Goal: Check status: Check status

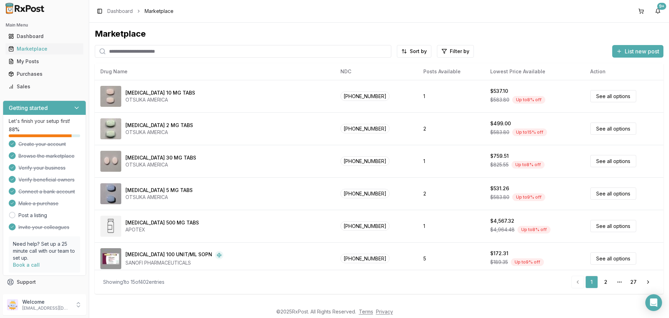
click at [37, 10] on img at bounding box center [25, 8] width 45 height 11
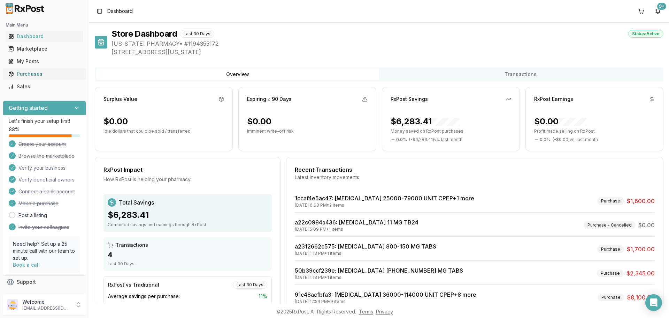
click at [41, 68] on link "Purchases" at bounding box center [45, 74] width 78 height 13
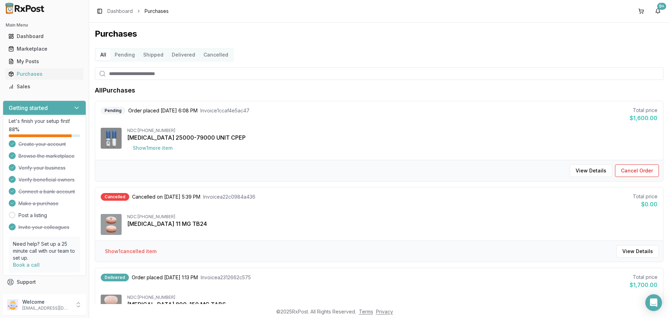
click at [123, 56] on button "Pending" at bounding box center [124, 54] width 29 height 11
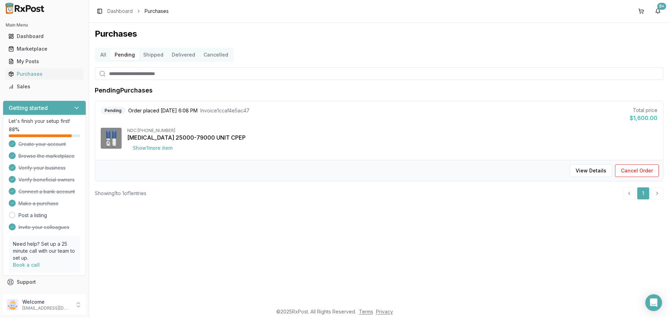
click at [97, 55] on button "All" at bounding box center [103, 54] width 14 height 11
click at [145, 53] on button "Shipped" at bounding box center [153, 54] width 29 height 11
click at [145, 56] on button "Shipped" at bounding box center [153, 54] width 29 height 11
click at [151, 56] on button "Shipped" at bounding box center [153, 54] width 29 height 11
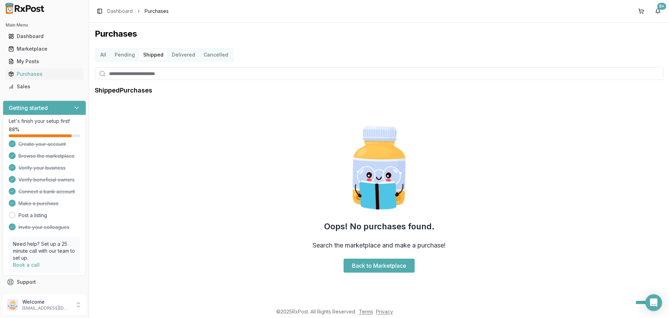
click at [129, 56] on button "Pending" at bounding box center [124, 54] width 29 height 11
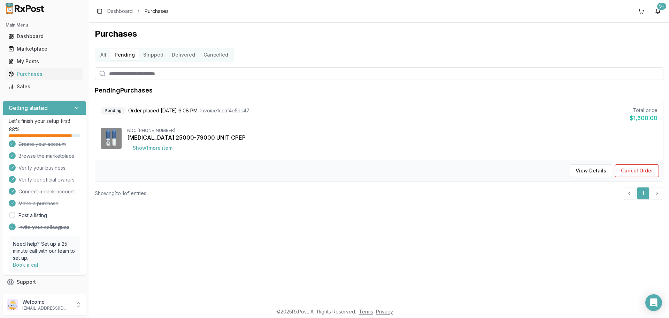
click at [102, 56] on button "All" at bounding box center [103, 54] width 14 height 11
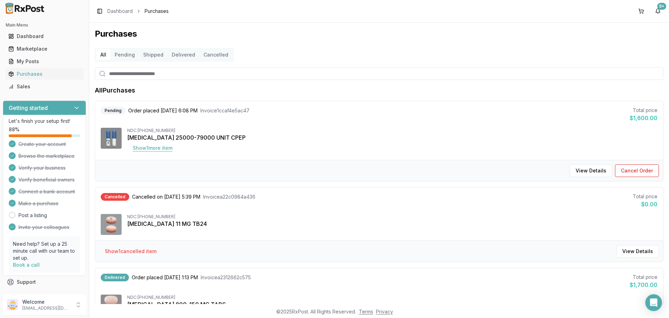
click at [156, 147] on button "Show 1 more item" at bounding box center [152, 148] width 51 height 13
click at [598, 169] on button "View Details" at bounding box center [591, 170] width 43 height 13
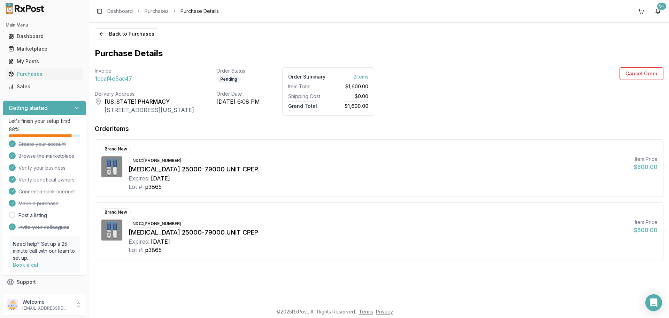
click at [107, 78] on span "1ccaf4e5ac47" at bounding box center [113, 78] width 37 height 8
click at [123, 76] on span "1ccaf4e5ac47" at bounding box center [113, 78] width 37 height 8
click at [133, 34] on button "Back to Purchases" at bounding box center [126, 33] width 63 height 11
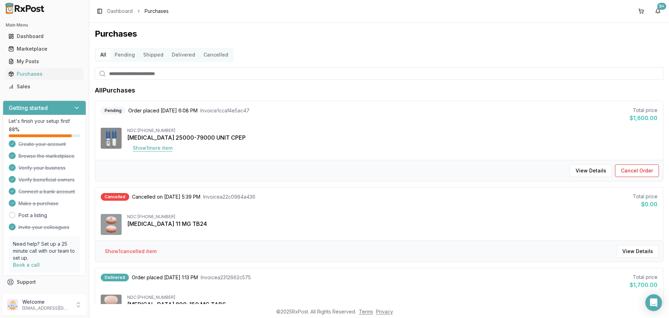
click at [145, 150] on button "Show 1 more item" at bounding box center [152, 148] width 51 height 13
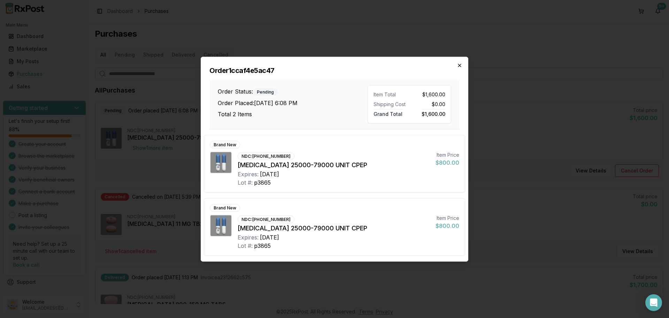
click at [458, 67] on icon "button" at bounding box center [460, 65] width 6 height 6
